Goal: Task Accomplishment & Management: Manage account settings

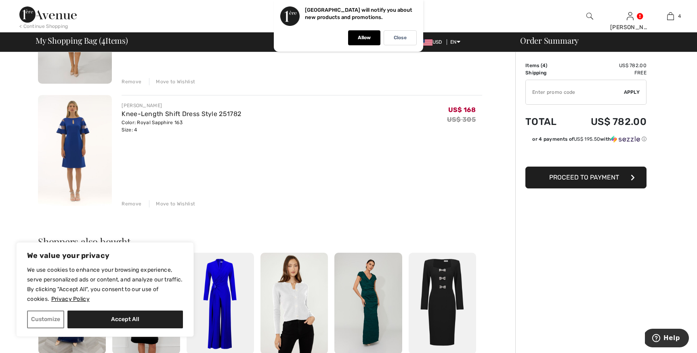
scroll to position [390, 0]
click at [133, 204] on div "Remove" at bounding box center [132, 203] width 20 height 7
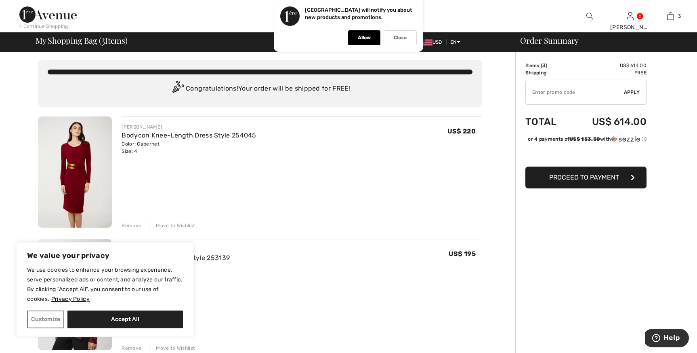
scroll to position [2, 0]
click at [81, 170] on img at bounding box center [75, 171] width 74 height 111
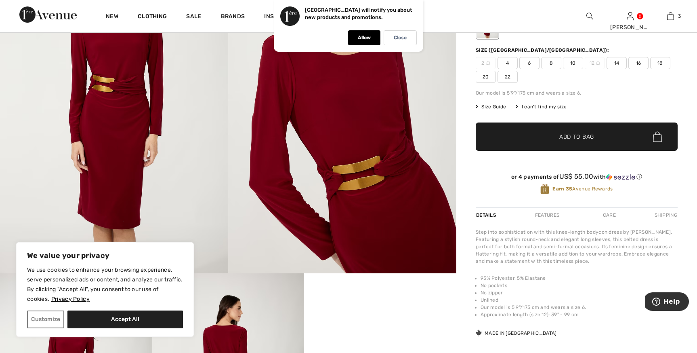
scroll to position [119, 0]
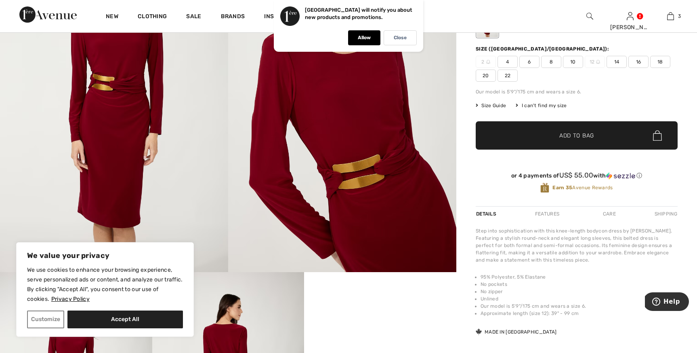
click at [176, 317] on button "Accept All" at bounding box center [125, 319] width 116 height 18
checkbox input "true"
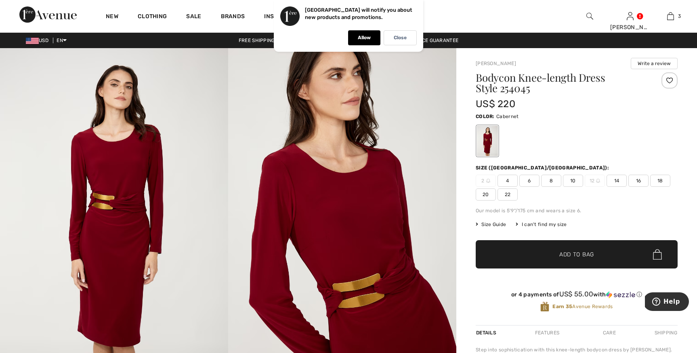
scroll to position [0, 0]
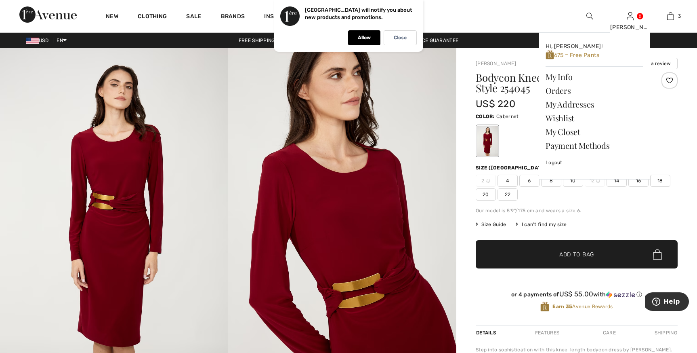
click at [634, 19] on link at bounding box center [630, 16] width 7 height 8
click at [646, 19] on div "[PERSON_NAME] Hi, [PERSON_NAME]! 675 = Free Pants My Info Orders My Addresses W…" at bounding box center [630, 16] width 40 height 32
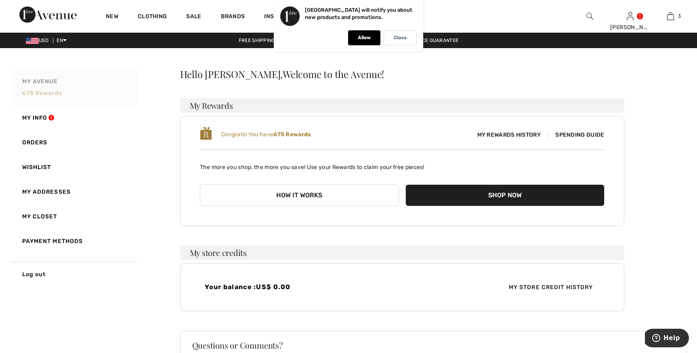
click at [52, 96] on span "675 rewards" at bounding box center [42, 93] width 40 height 7
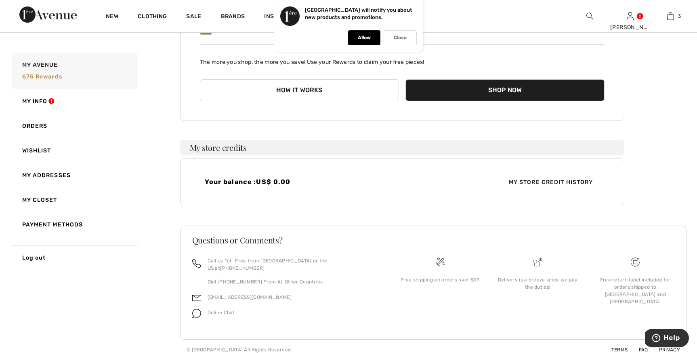
scroll to position [105, 0]
